Goal: Task Accomplishment & Management: Use online tool/utility

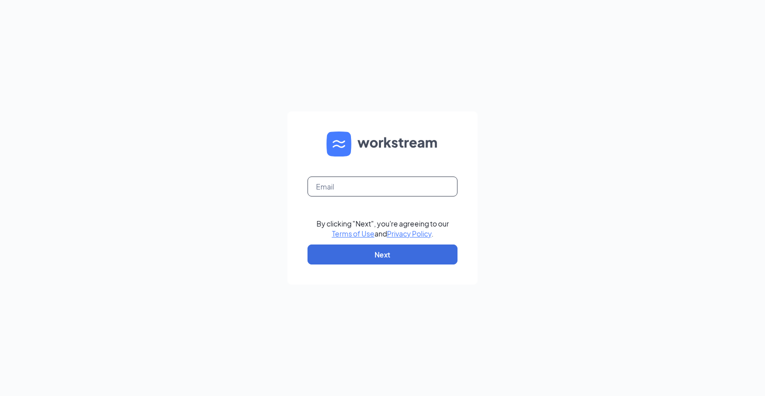
click at [434, 185] on input "text" at bounding box center [383, 187] width 150 height 20
type input "[EMAIL_ADDRESS][DOMAIN_NAME]"
click at [385, 254] on button "Next" at bounding box center [383, 255] width 150 height 20
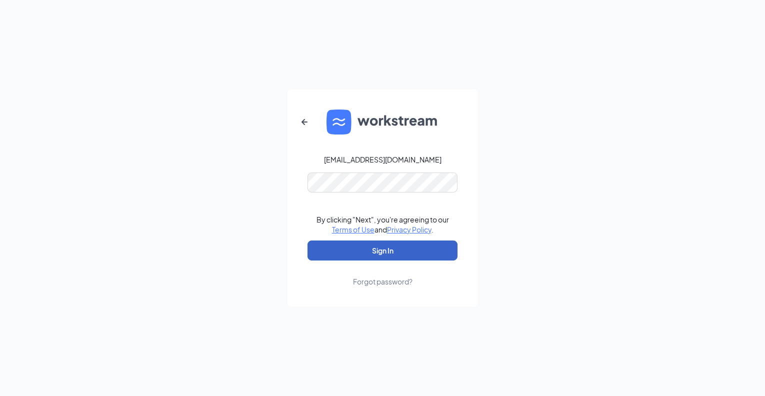
click at [440, 249] on button "Sign In" at bounding box center [383, 251] width 150 height 20
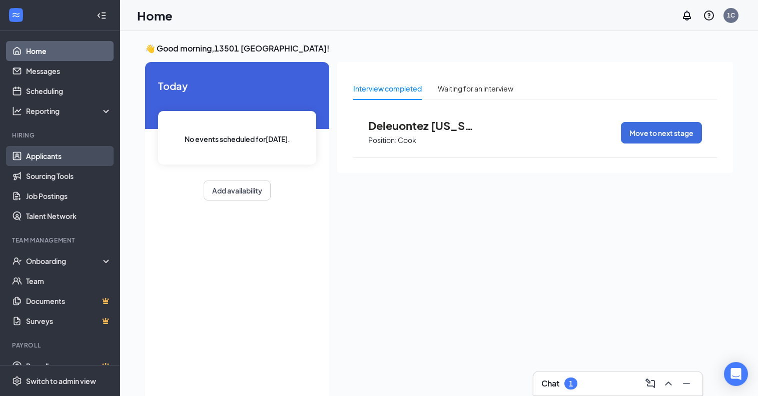
drag, startPoint x: 35, startPoint y: 155, endPoint x: 53, endPoint y: 151, distance: 18.1
click at [35, 155] on link "Applicants" at bounding box center [69, 156] width 86 height 20
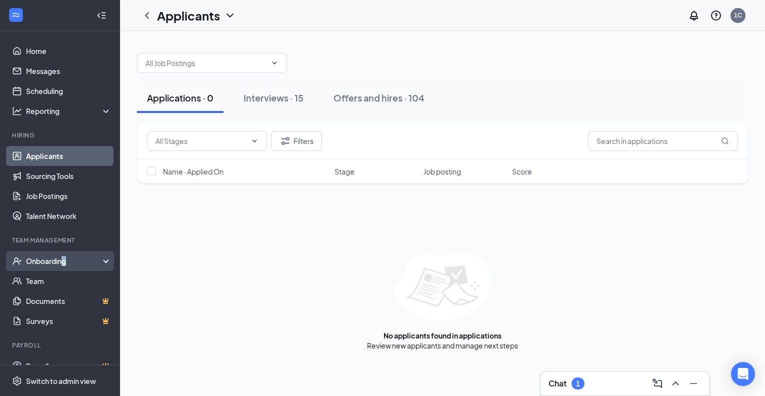
click at [65, 262] on div "Onboarding" at bounding box center [64, 261] width 77 height 10
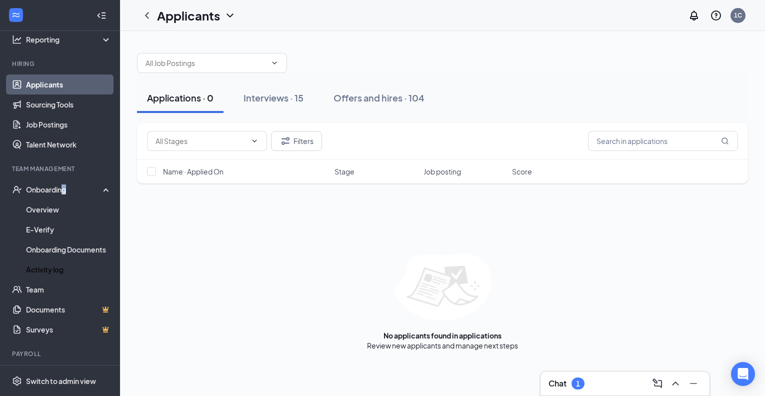
scroll to position [95, 0]
